Goal: Task Accomplishment & Management: Complete application form

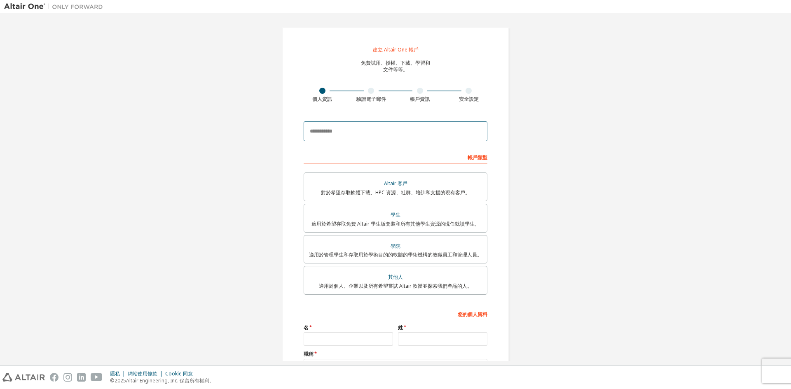
click at [350, 132] on input "email" at bounding box center [396, 132] width 184 height 20
type input "*"
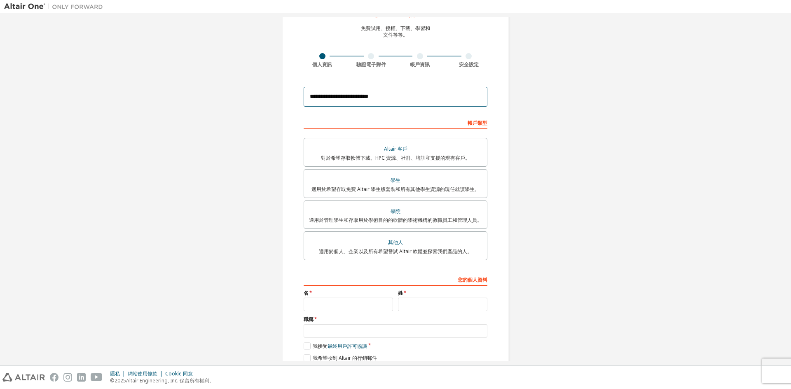
scroll to position [68, 0]
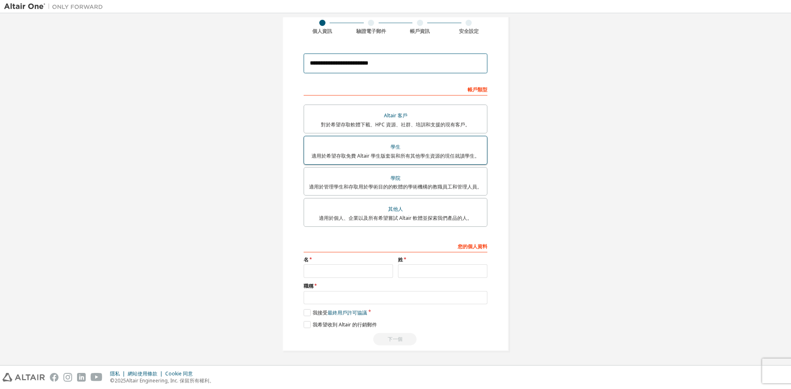
type input "**********"
click at [417, 152] on font "適用於希望存取免費 Altair 學生版套裝和所有其他學生資源的現任就讀學生。" at bounding box center [396, 155] width 168 height 7
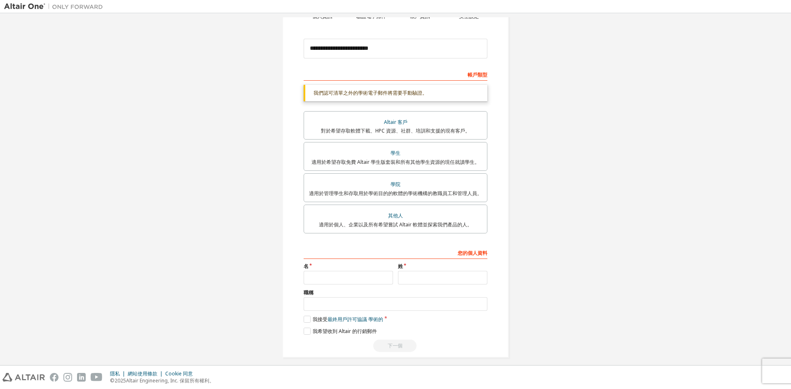
scroll to position [89, 0]
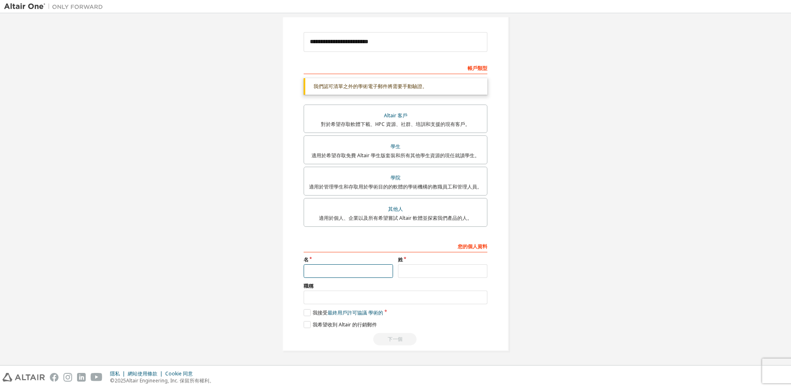
click at [315, 274] on input "text" at bounding box center [348, 272] width 89 height 14
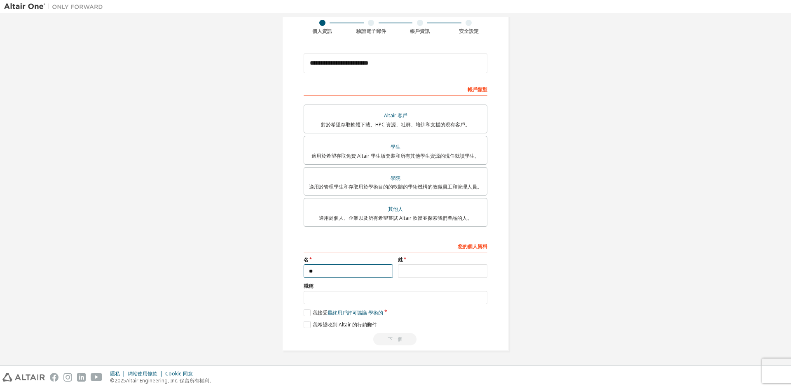
type input "*"
click at [356, 269] on input "text" at bounding box center [348, 272] width 89 height 14
type input "**"
click at [413, 264] on div "姓" at bounding box center [443, 267] width 94 height 21
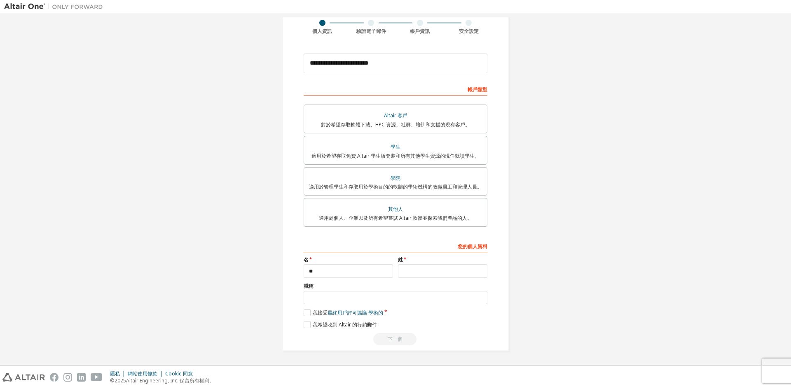
click at [419, 279] on div "您的個人資料 名 ** 姓 職稱 請提供州/省，以幫助我們更有效地向您提供銷售和支援資源。 我接受 最終用戶許可協議 學術的 我希望收到 Altair 的行銷…" at bounding box center [396, 292] width 184 height 107
click at [428, 272] on input "text" at bounding box center [442, 272] width 89 height 14
type input "*"
click at [341, 295] on input "text" at bounding box center [396, 298] width 184 height 14
type input "**"
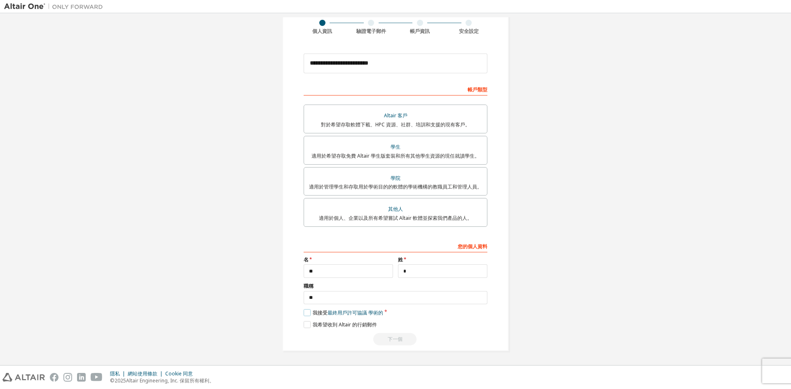
click at [309, 311] on label "我接受 最終用戶許可協議 學術的" at bounding box center [344, 312] width 80 height 7
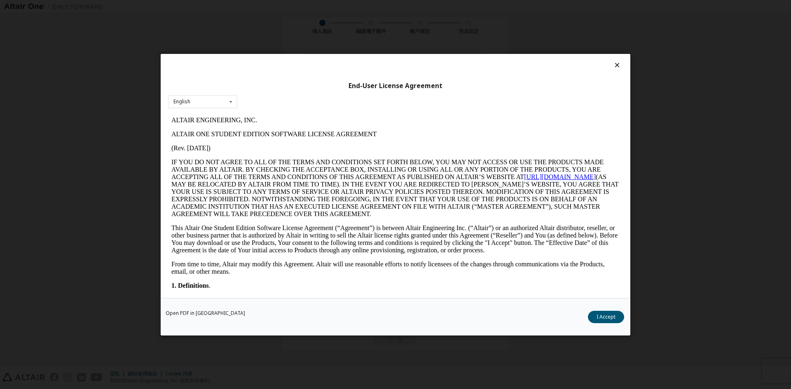
scroll to position [0, 0]
click at [619, 64] on icon at bounding box center [617, 64] width 9 height 7
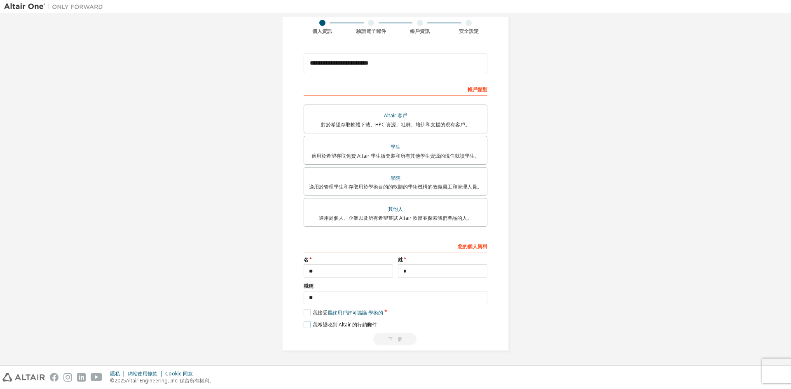
click at [309, 323] on label "我希望收到 Altair 的行銷郵件" at bounding box center [340, 324] width 73 height 7
click at [308, 313] on label "我接受 最終用戶許可協議 學術的" at bounding box center [344, 312] width 80 height 7
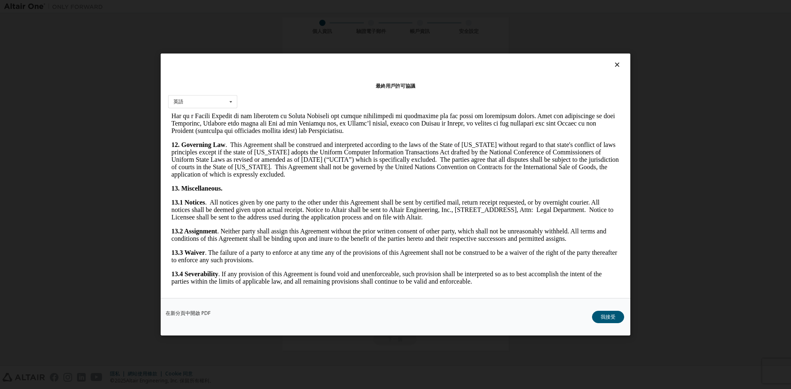
scroll to position [1237, 0]
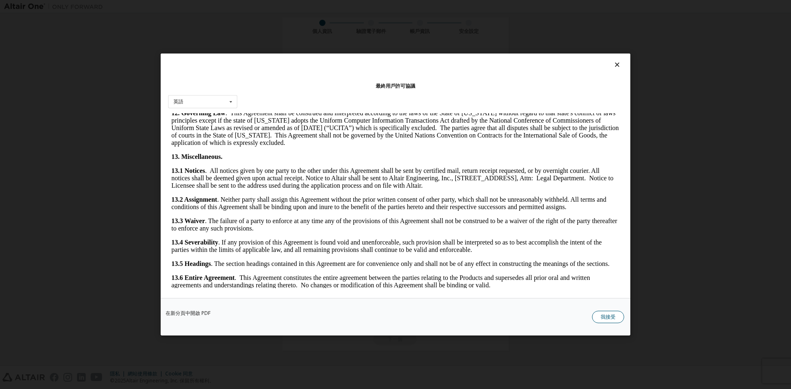
click at [615, 315] on font "我接受" at bounding box center [608, 317] width 15 height 7
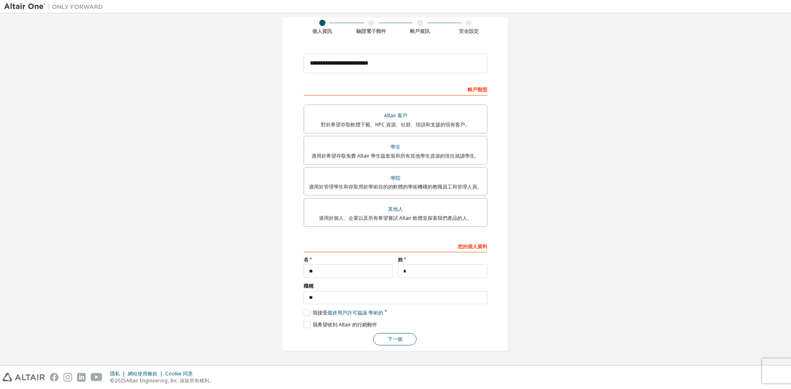
click at [396, 336] on font "下一個" at bounding box center [395, 339] width 15 height 7
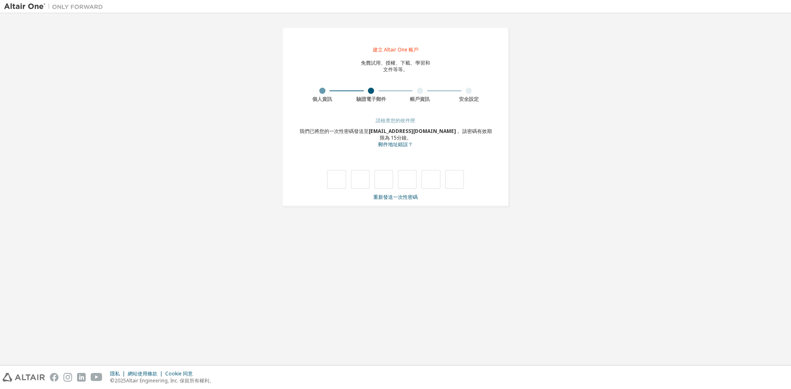
type input "*"
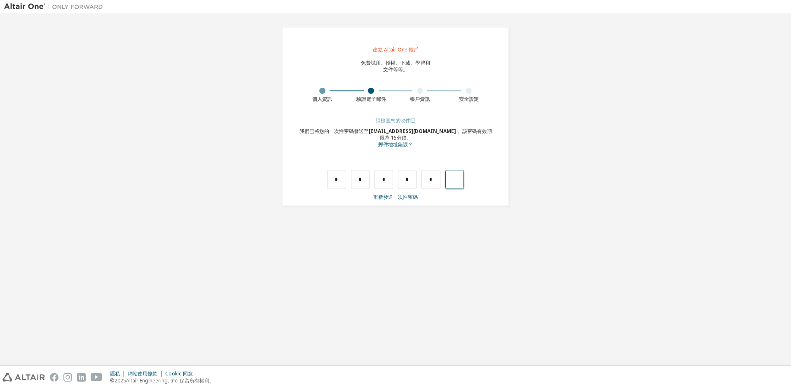
type input "*"
click at [331, 178] on input "text" at bounding box center [336, 179] width 19 height 19
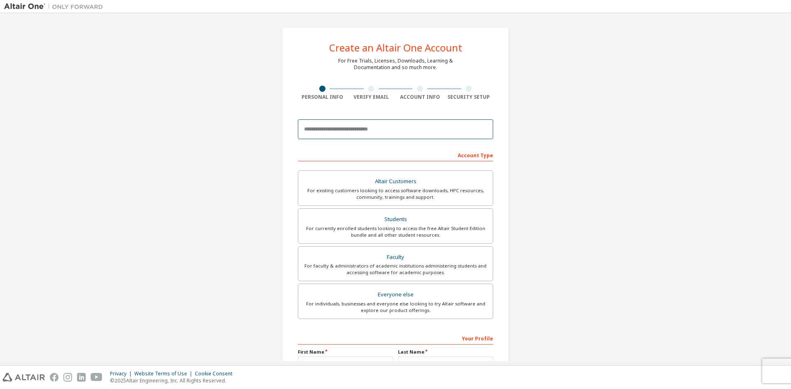
click at [370, 129] on input "email" at bounding box center [395, 130] width 195 height 20
click at [362, 130] on input "email" at bounding box center [395, 130] width 195 height 20
type input "**********"
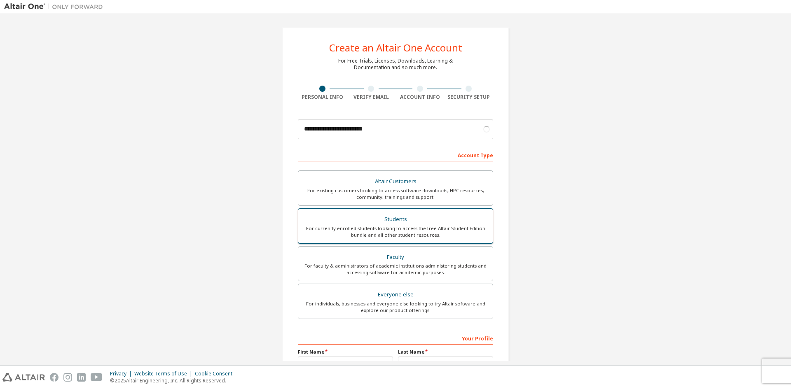
click at [404, 223] on div "Students" at bounding box center [395, 220] width 185 height 12
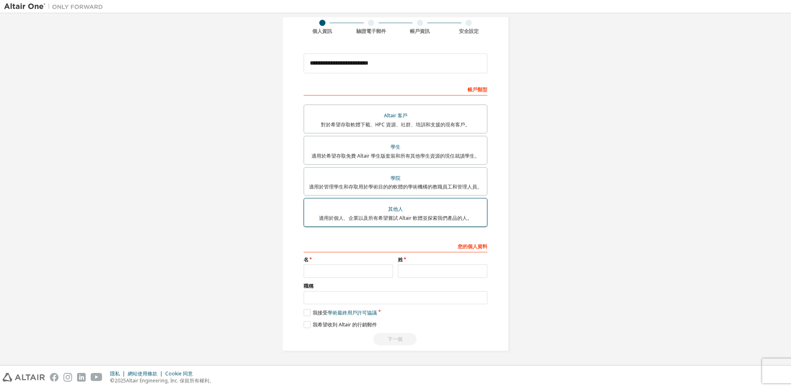
scroll to position [68, 0]
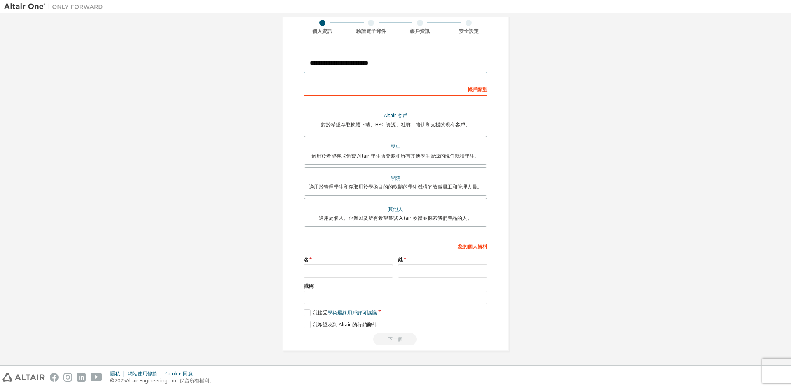
click at [377, 59] on input "**********" at bounding box center [396, 64] width 184 height 20
click at [532, 55] on div "**********" at bounding box center [395, 155] width 783 height 412
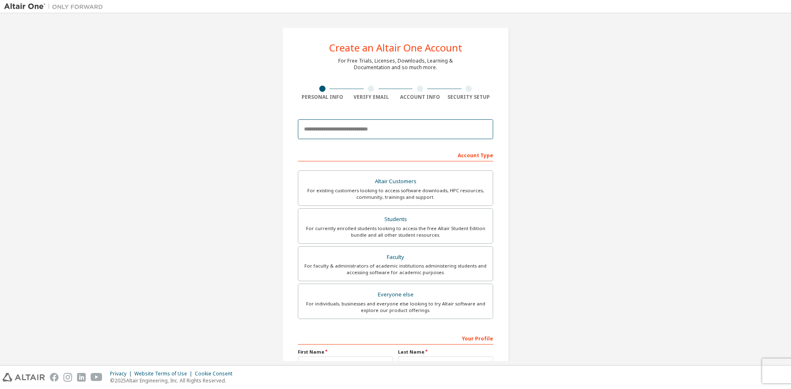
click at [378, 130] on input "email" at bounding box center [395, 130] width 195 height 20
type input "**********"
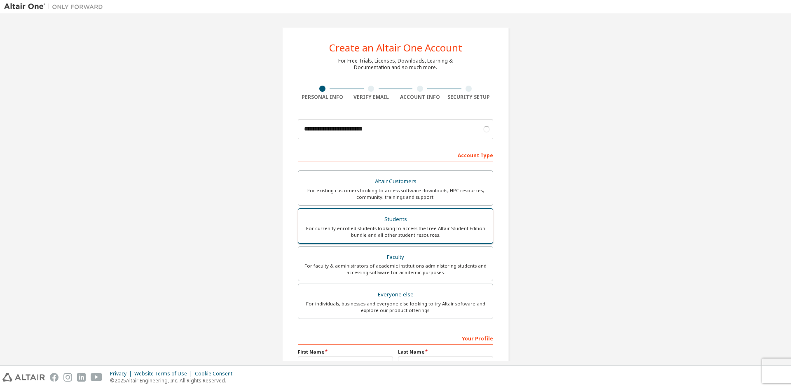
click at [422, 221] on div "Students" at bounding box center [395, 220] width 185 height 12
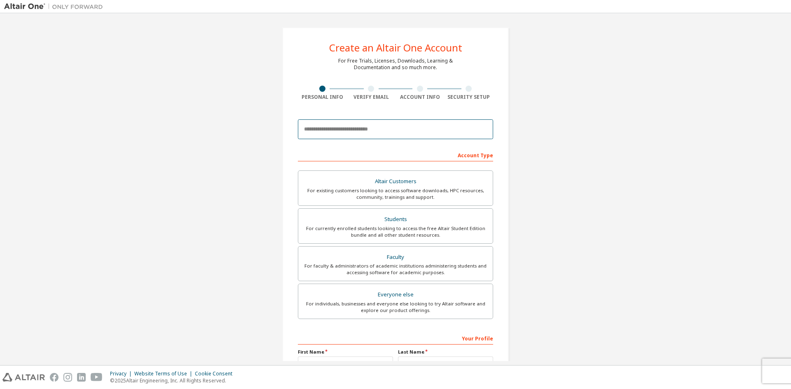
click at [381, 124] on input "email" at bounding box center [395, 130] width 195 height 20
type input "**********"
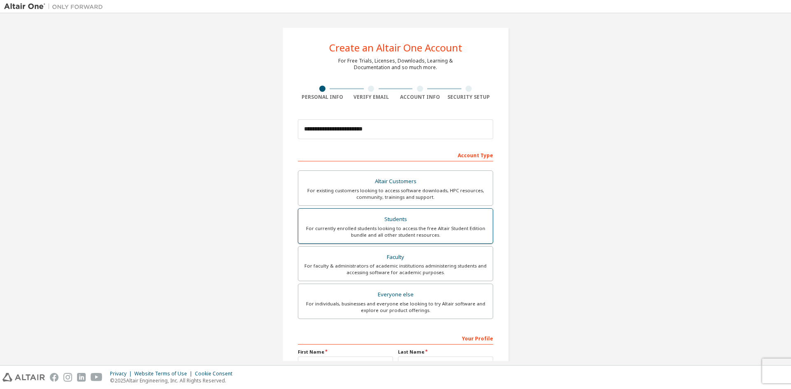
click at [385, 220] on div "Students" at bounding box center [395, 220] width 185 height 12
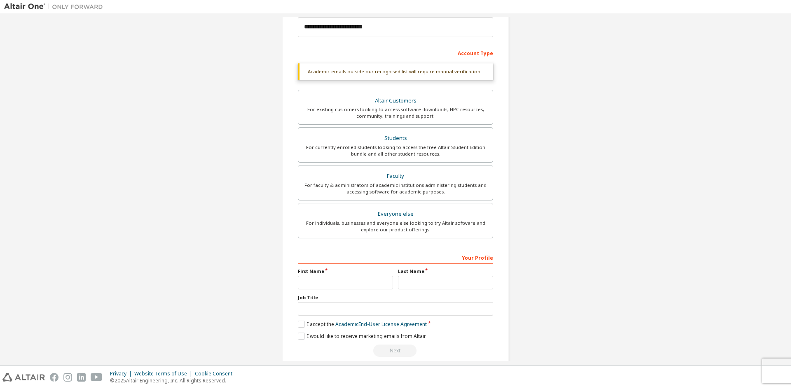
scroll to position [114, 0]
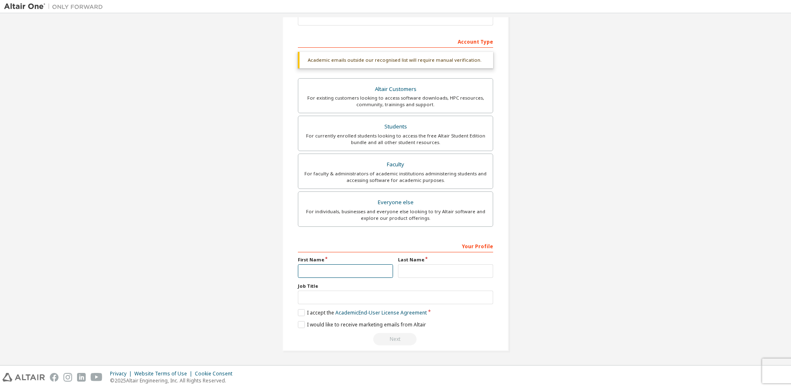
click at [345, 268] on input "text" at bounding box center [345, 272] width 95 height 14
type input "**"
click at [412, 272] on input "text" at bounding box center [445, 272] width 95 height 14
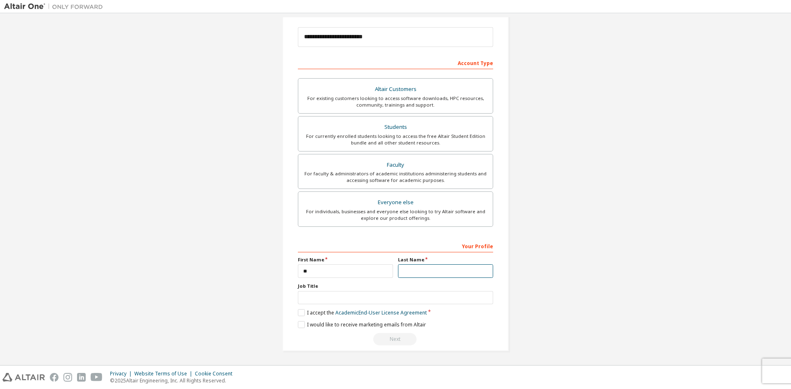
scroll to position [92, 0]
type input "*"
click at [348, 266] on input "**" at bounding box center [345, 272] width 95 height 14
click at [356, 270] on input "**" at bounding box center [345, 272] width 95 height 14
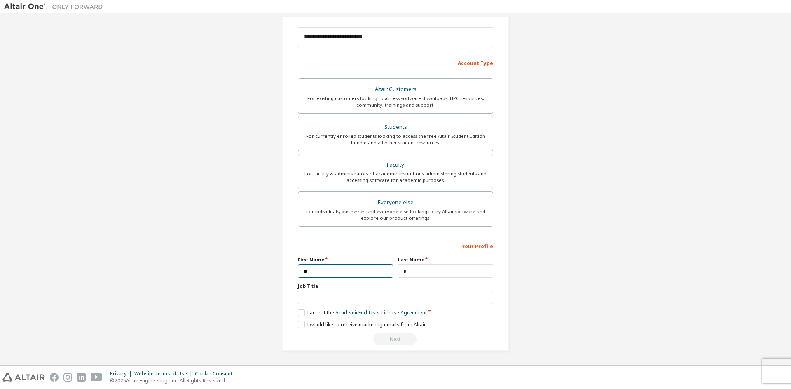
type input "*"
type input "**"
click at [382, 298] on input "text" at bounding box center [395, 298] width 195 height 14
type input "**"
click at [299, 311] on label "I accept the Academic End-User License Agreement" at bounding box center [362, 312] width 129 height 7
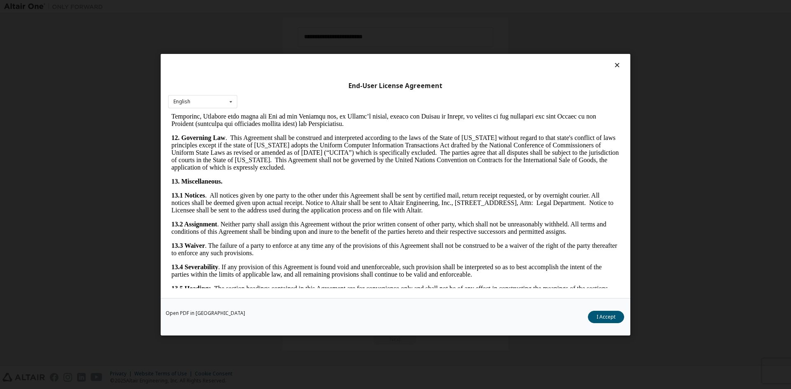
scroll to position [1237, 0]
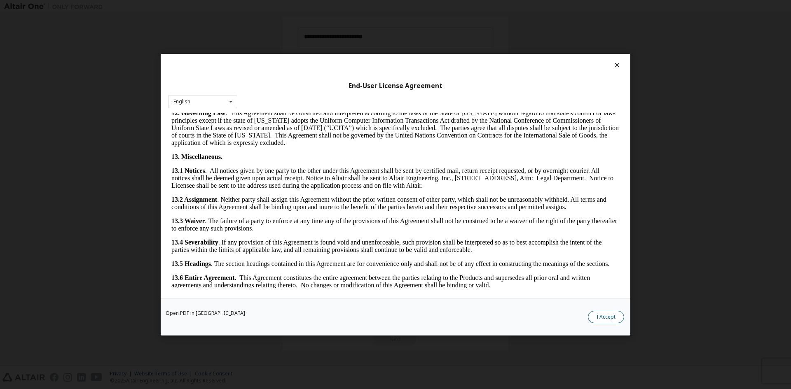
click at [614, 321] on button "I Accept" at bounding box center [606, 317] width 36 height 12
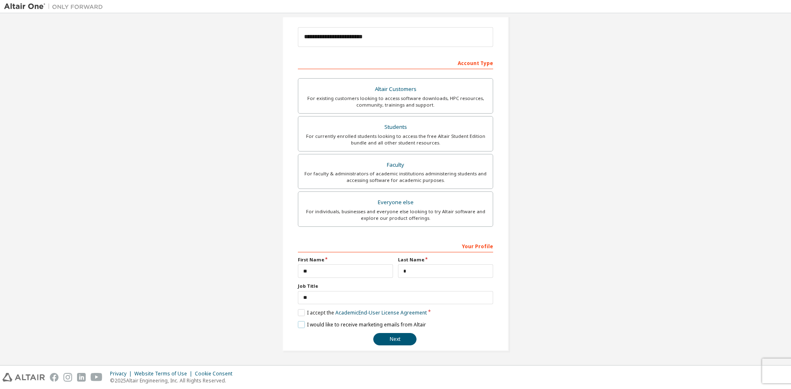
click at [300, 325] on label "I would like to receive marketing emails from Altair" at bounding box center [362, 324] width 128 height 7
click at [410, 336] on button "Next" at bounding box center [394, 339] width 43 height 12
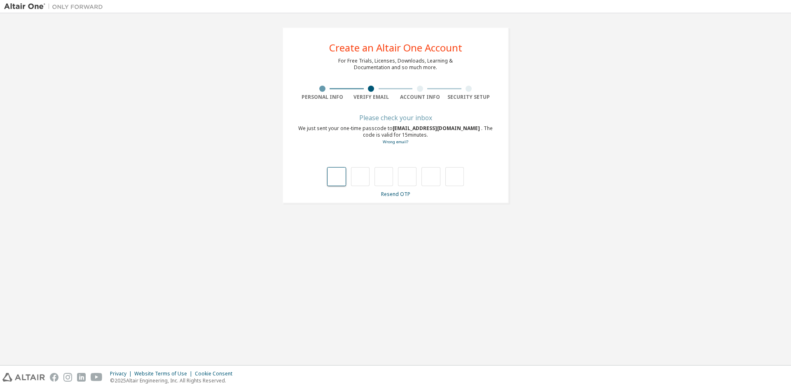
type input "*"
click at [364, 176] on input "*" at bounding box center [360, 176] width 19 height 19
type input "*"
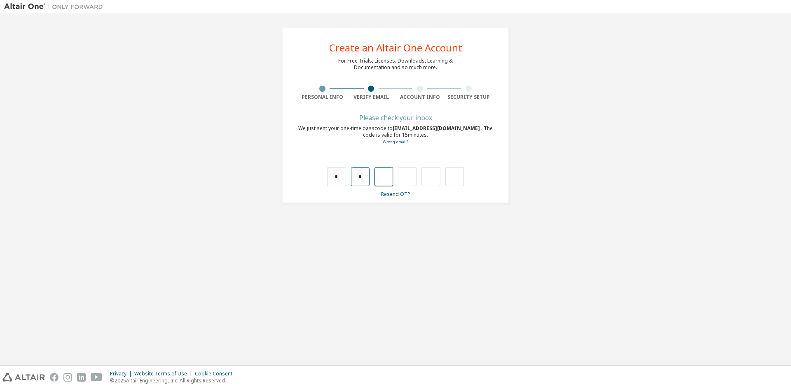
type input "*"
click at [337, 174] on input "text" at bounding box center [336, 176] width 19 height 19
type input "*"
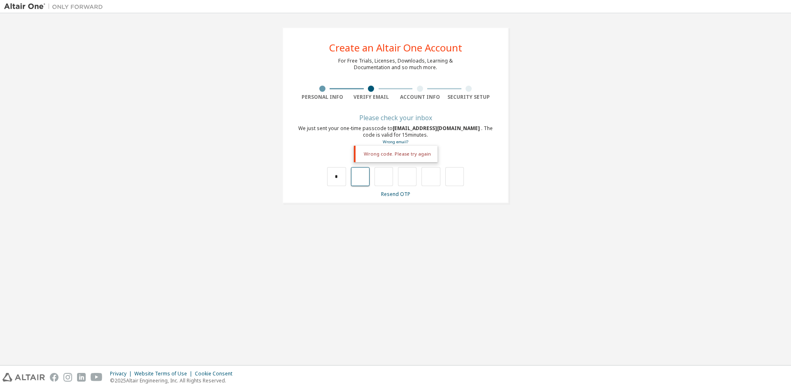
type input "*"
click at [361, 180] on input "*" at bounding box center [360, 176] width 19 height 19
type input "*"
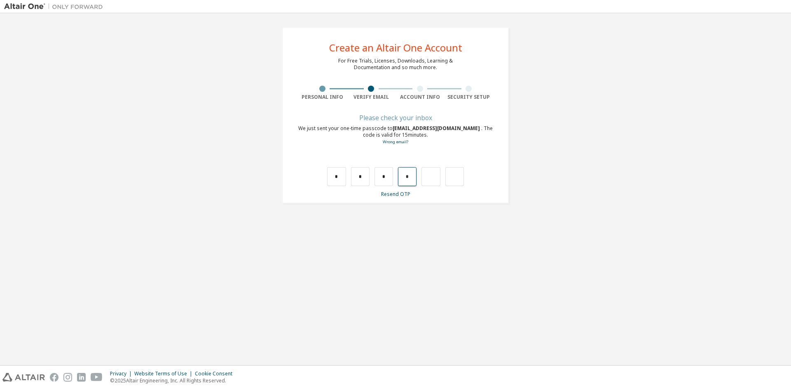
click at [408, 176] on input "*" at bounding box center [407, 176] width 19 height 19
type input "*"
click at [333, 176] on input "text" at bounding box center [336, 176] width 19 height 19
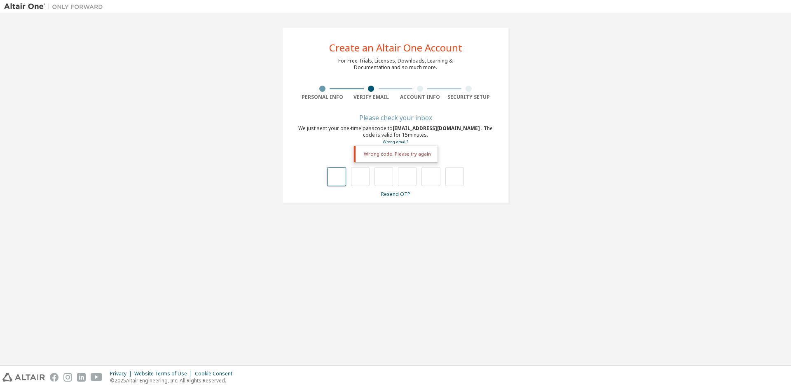
type input "*"
click at [361, 179] on input "*" at bounding box center [360, 176] width 19 height 19
drag, startPoint x: 362, startPoint y: 178, endPoint x: 355, endPoint y: 183, distance: 8.6
click at [355, 183] on input "*" at bounding box center [360, 176] width 19 height 19
type input "*"
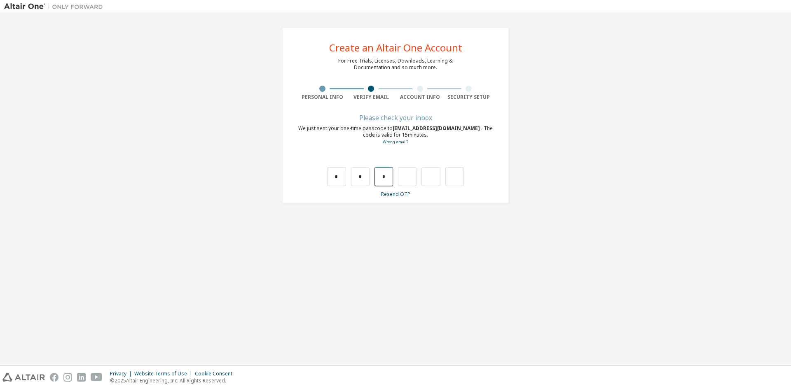
drag, startPoint x: 392, startPoint y: 176, endPoint x: 378, endPoint y: 185, distance: 16.9
click at [378, 185] on input "*" at bounding box center [384, 176] width 19 height 19
type input "*"
click at [406, 179] on input "*" at bounding box center [407, 176] width 19 height 19
type input "*"
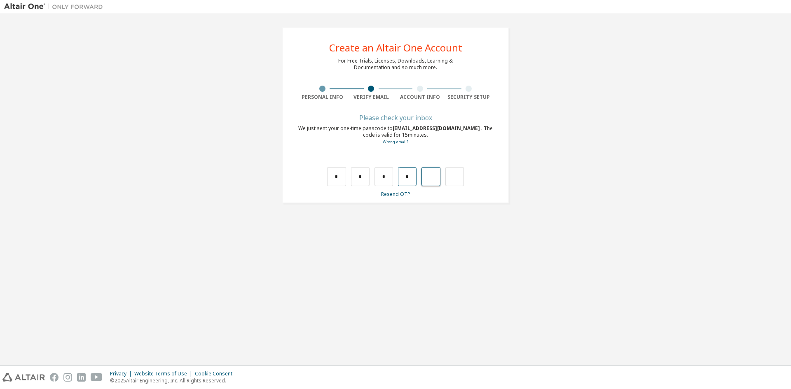
type input "*"
click at [434, 179] on input "*" at bounding box center [431, 176] width 19 height 19
click at [405, 178] on input "*" at bounding box center [407, 176] width 19 height 19
type input "*"
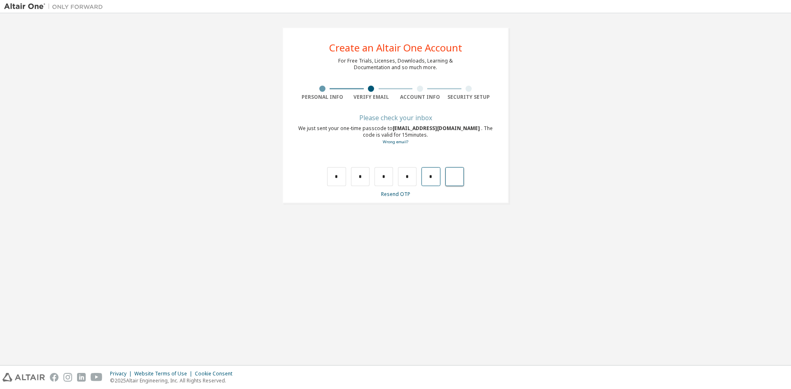
type input "*"
click at [328, 173] on input "text" at bounding box center [336, 176] width 19 height 19
type input "*"
click at [361, 169] on input "*" at bounding box center [360, 176] width 19 height 19
click at [356, 181] on input "*" at bounding box center [360, 176] width 19 height 19
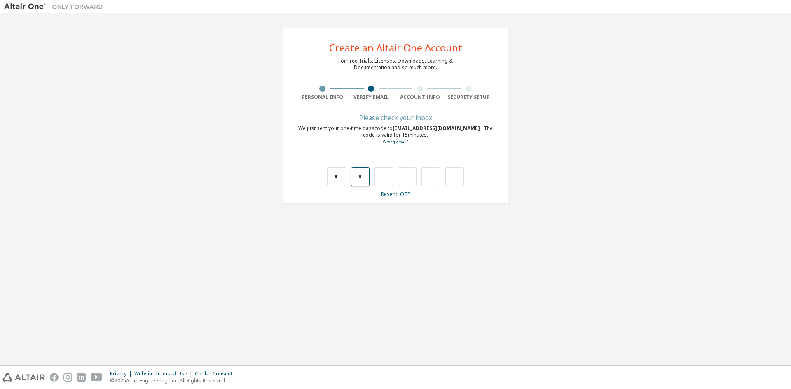
type input "*"
click at [384, 178] on input "*" at bounding box center [384, 176] width 19 height 19
type input "*"
click at [408, 177] on input "text" at bounding box center [407, 176] width 19 height 19
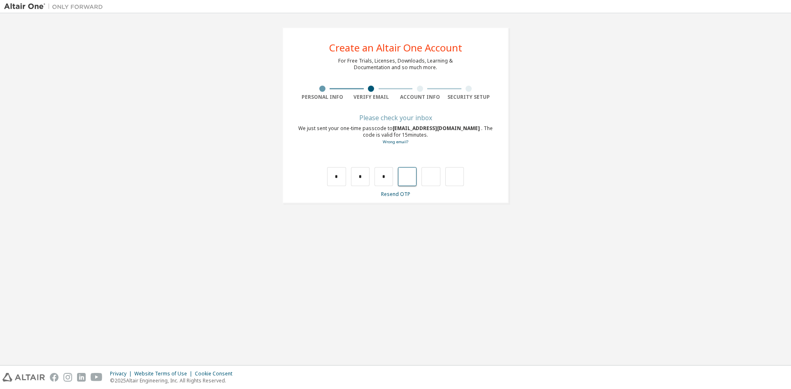
type input "*"
click at [434, 181] on input "*" at bounding box center [431, 176] width 19 height 19
type input "*"
click at [410, 180] on input "*" at bounding box center [407, 176] width 19 height 19
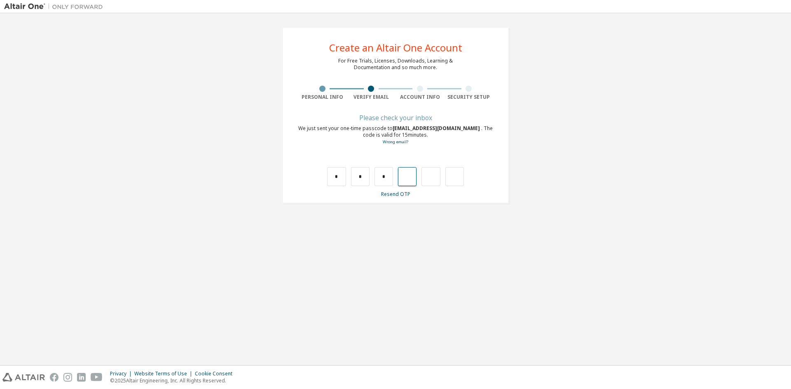
type input "*"
click at [407, 181] on input "*" at bounding box center [407, 176] width 19 height 19
click at [415, 178] on input "*" at bounding box center [407, 176] width 19 height 19
type input "*"
click at [428, 178] on input "text" at bounding box center [431, 176] width 19 height 19
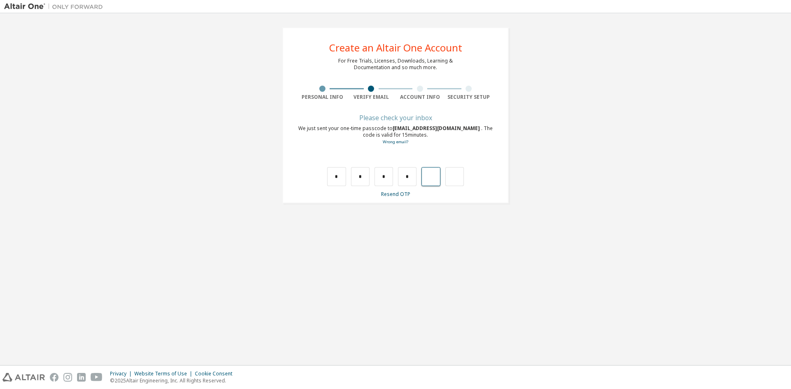
type input "*"
drag, startPoint x: 366, startPoint y: 241, endPoint x: 360, endPoint y: 241, distance: 5.8
drag, startPoint x: 360, startPoint y: 241, endPoint x: 319, endPoint y: 171, distance: 80.6
click at [307, 168] on div "Wrong code. Please try again" at bounding box center [395, 168] width 195 height 36
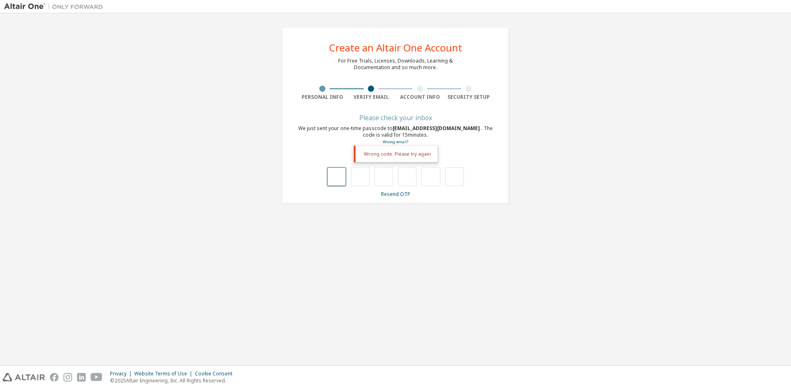
click at [343, 181] on input "text" at bounding box center [336, 176] width 19 height 19
type input "*"
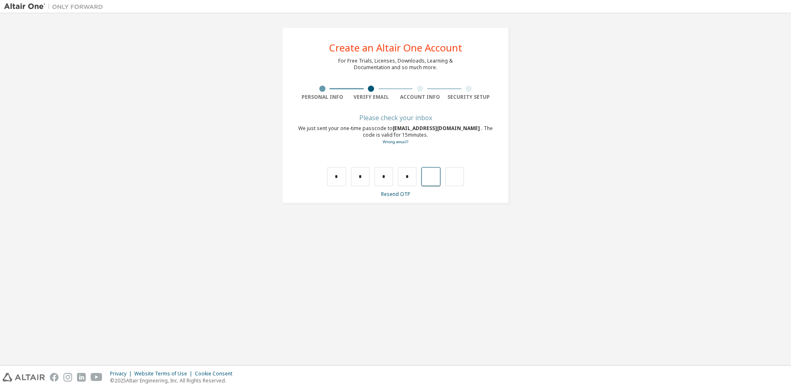
type input "*"
